Goal: Task Accomplishment & Management: Complete application form

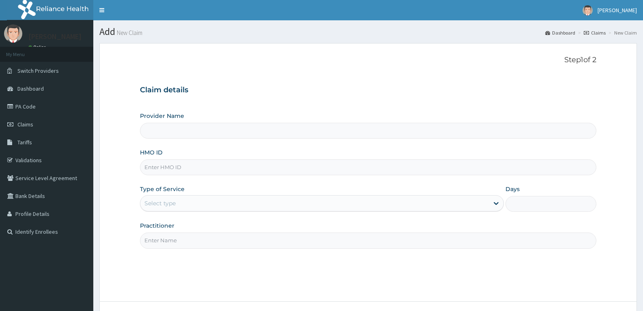
click at [161, 172] on input "HMO ID" at bounding box center [368, 167] width 457 height 16
type input "Reliance Family Clinics (RFC) - [GEOGRAPHIC_DATA]"
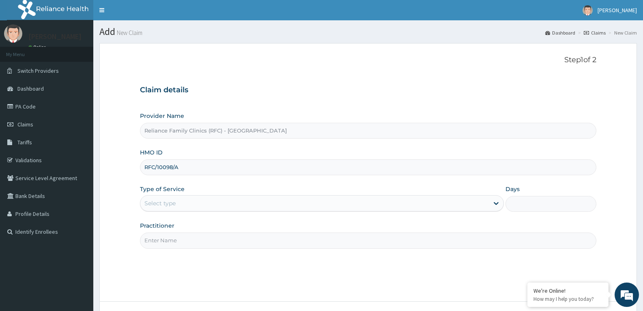
scroll to position [63, 0]
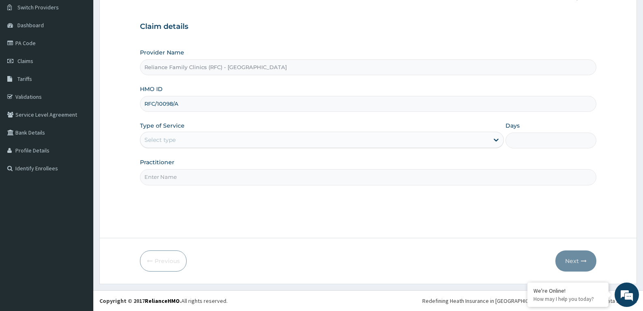
type input "RFC/10098/A"
click at [193, 141] on div "Select type" at bounding box center [314, 139] width 348 height 13
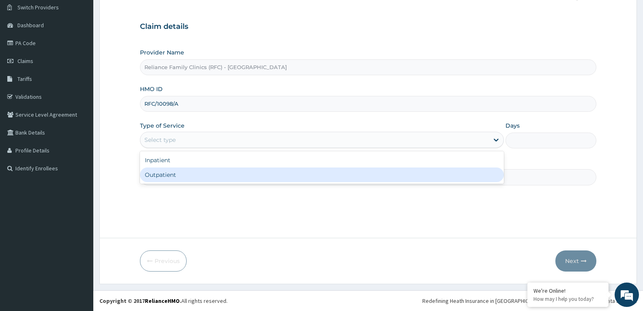
click at [178, 177] on div "Outpatient" at bounding box center [322, 174] width 364 height 15
type input "1"
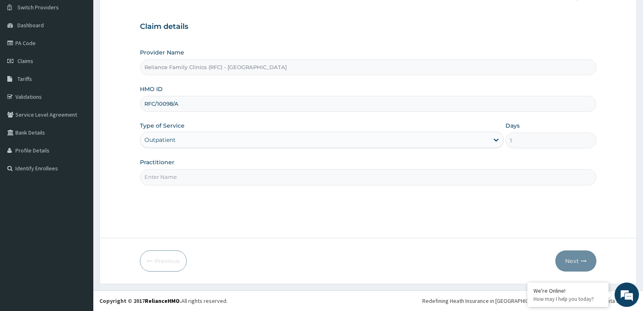
click at [178, 177] on input "Practitioner" at bounding box center [368, 177] width 457 height 16
type input "faridat"
click at [571, 255] on button "Next" at bounding box center [576, 260] width 41 height 21
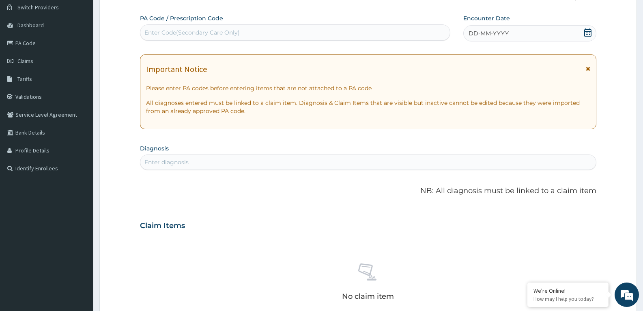
scroll to position [0, 0]
click at [168, 29] on div "Enter Code(Secondary Care Only)" at bounding box center [192, 32] width 95 height 8
paste input "PA/764375"
type input "PA/764375"
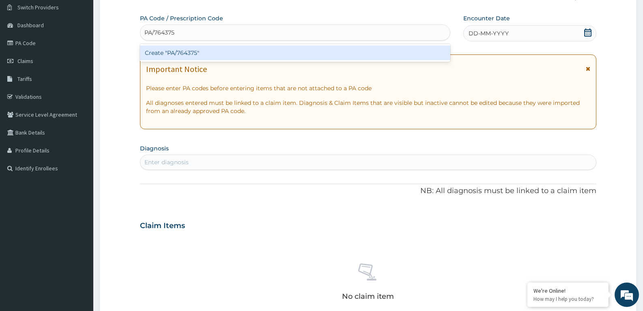
click at [203, 53] on div "Create "PA/764375"" at bounding box center [295, 52] width 311 height 15
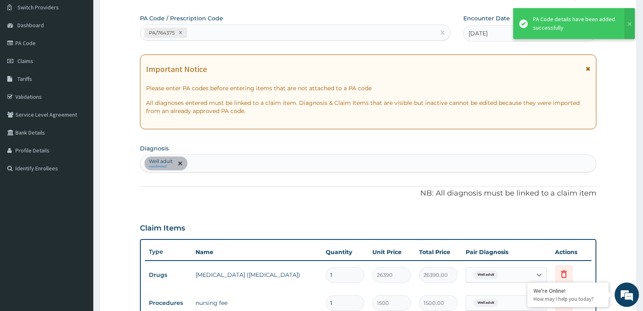
scroll to position [264, 0]
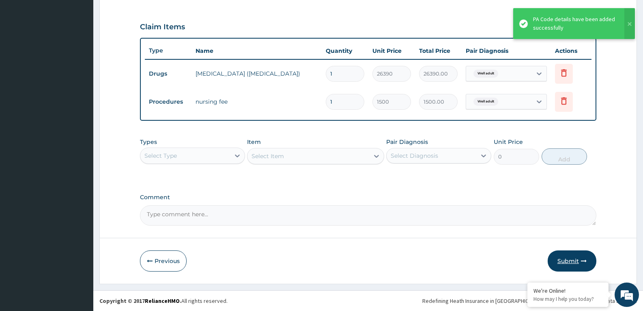
click at [564, 257] on button "Submit" at bounding box center [572, 260] width 49 height 21
